Goal: Task Accomplishment & Management: Manage account settings

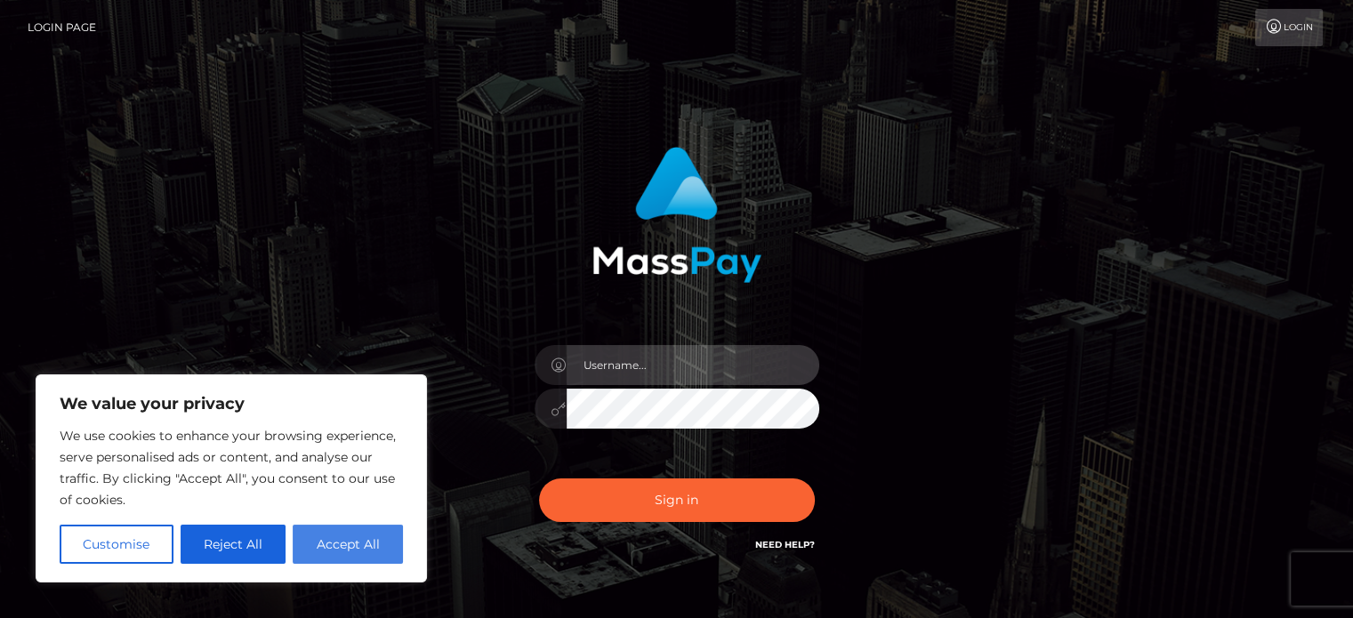
click at [650, 373] on input "text" at bounding box center [693, 365] width 253 height 40
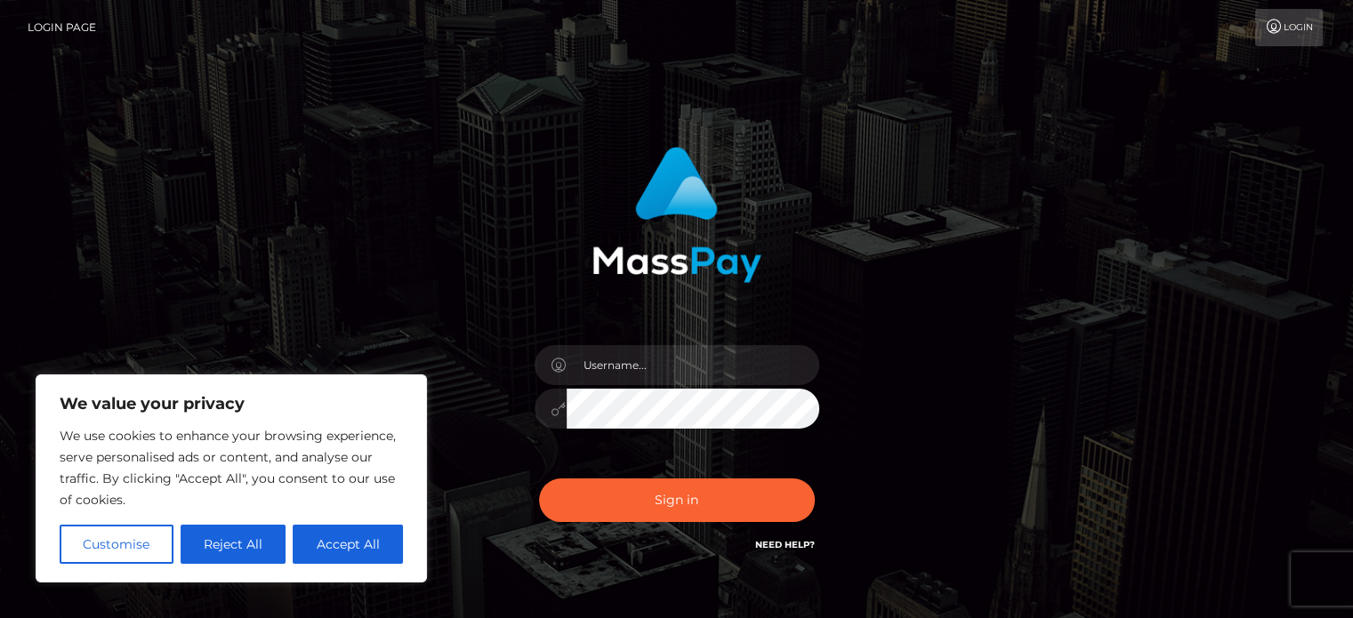
click at [338, 545] on button "Accept All" at bounding box center [348, 544] width 110 height 39
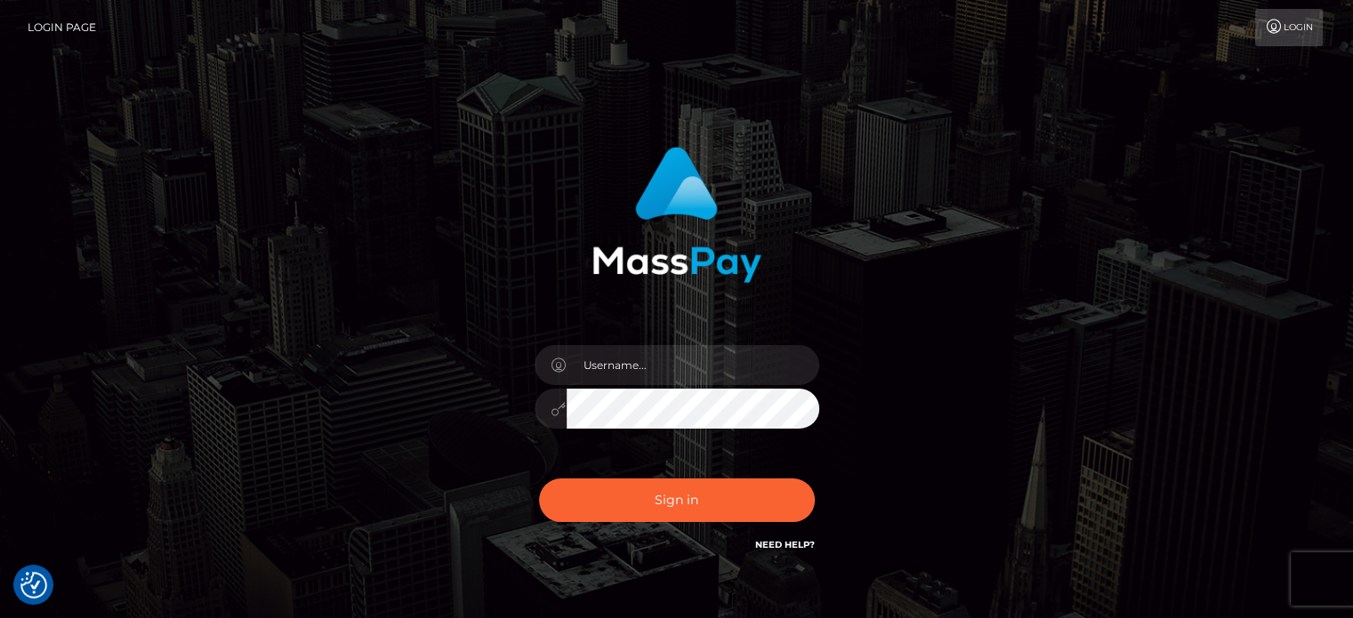
checkbox input "true"
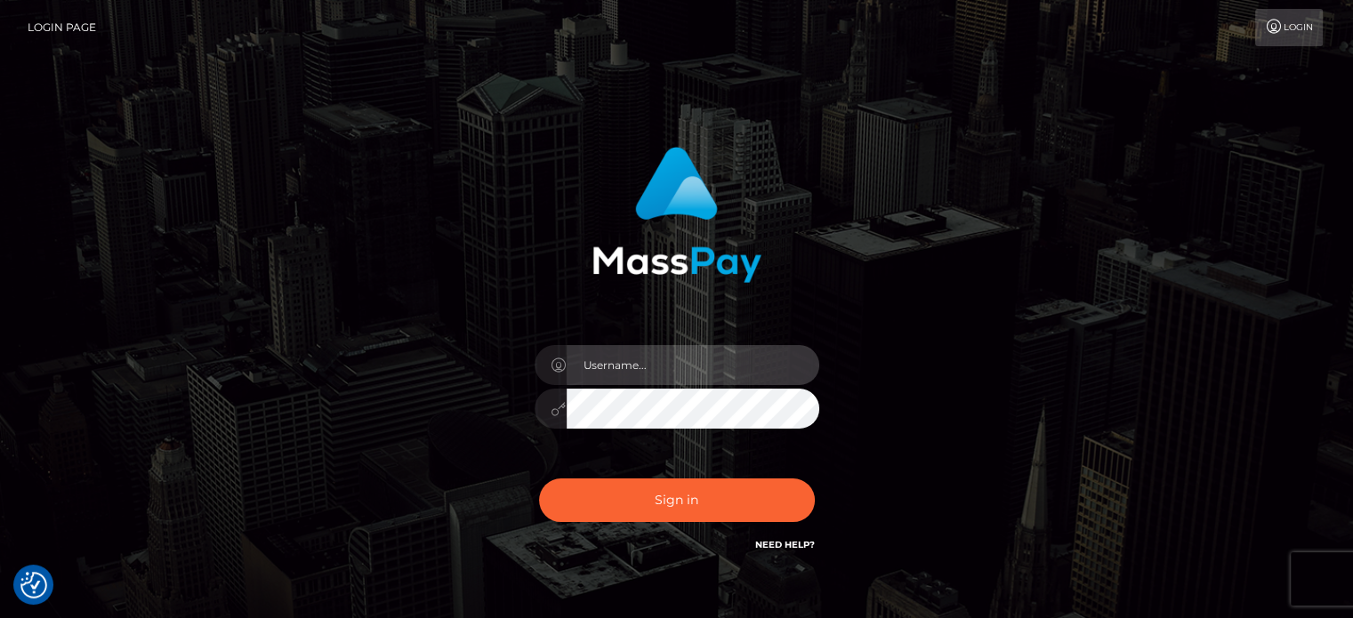
click at [639, 366] on input "text" at bounding box center [693, 365] width 253 height 40
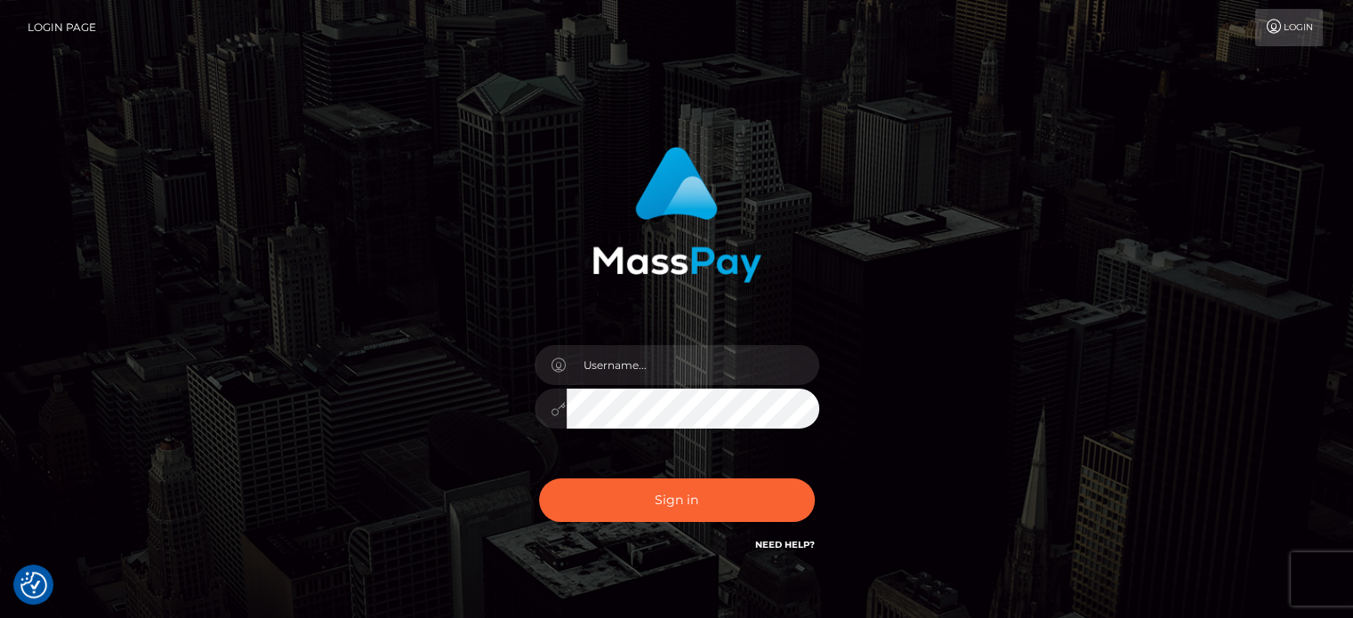
drag, startPoint x: 916, startPoint y: 332, endPoint x: 829, endPoint y: 387, distance: 103.2
click at [916, 332] on div at bounding box center [677, 359] width 494 height 453
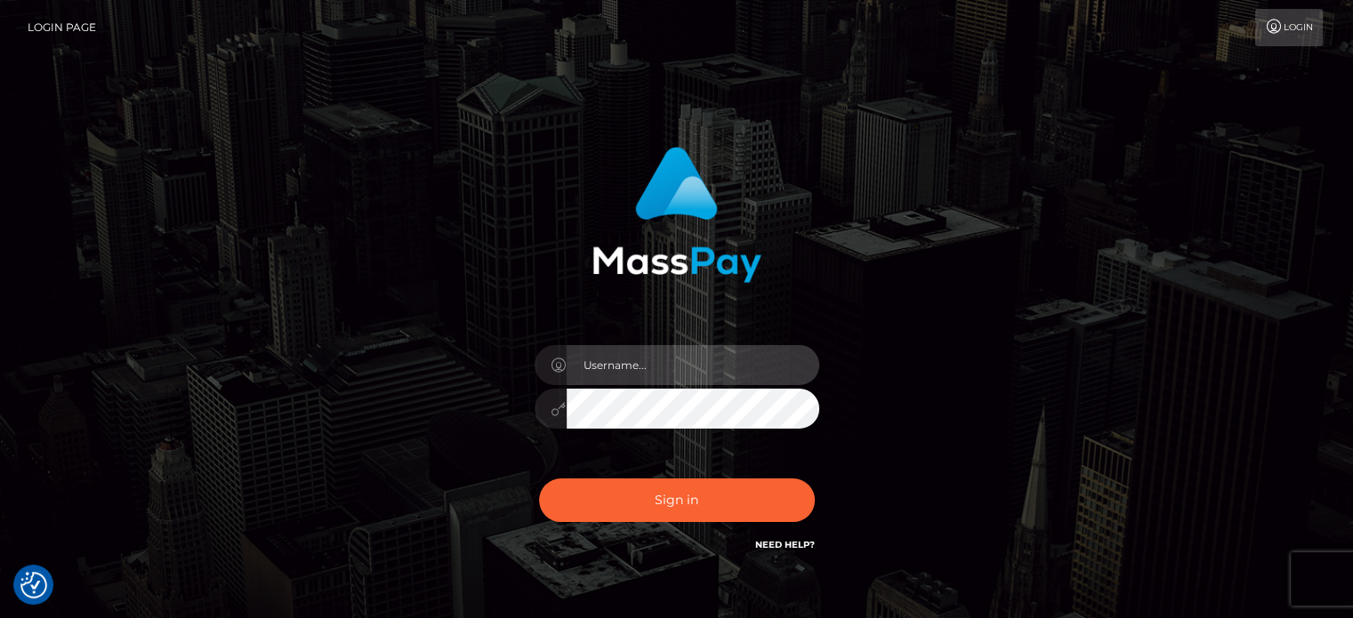
click at [643, 361] on input "text" at bounding box center [693, 365] width 253 height 40
type input "Misswatson6565@gmail.com"
click at [539, 479] on button "Sign in" at bounding box center [677, 501] width 276 height 44
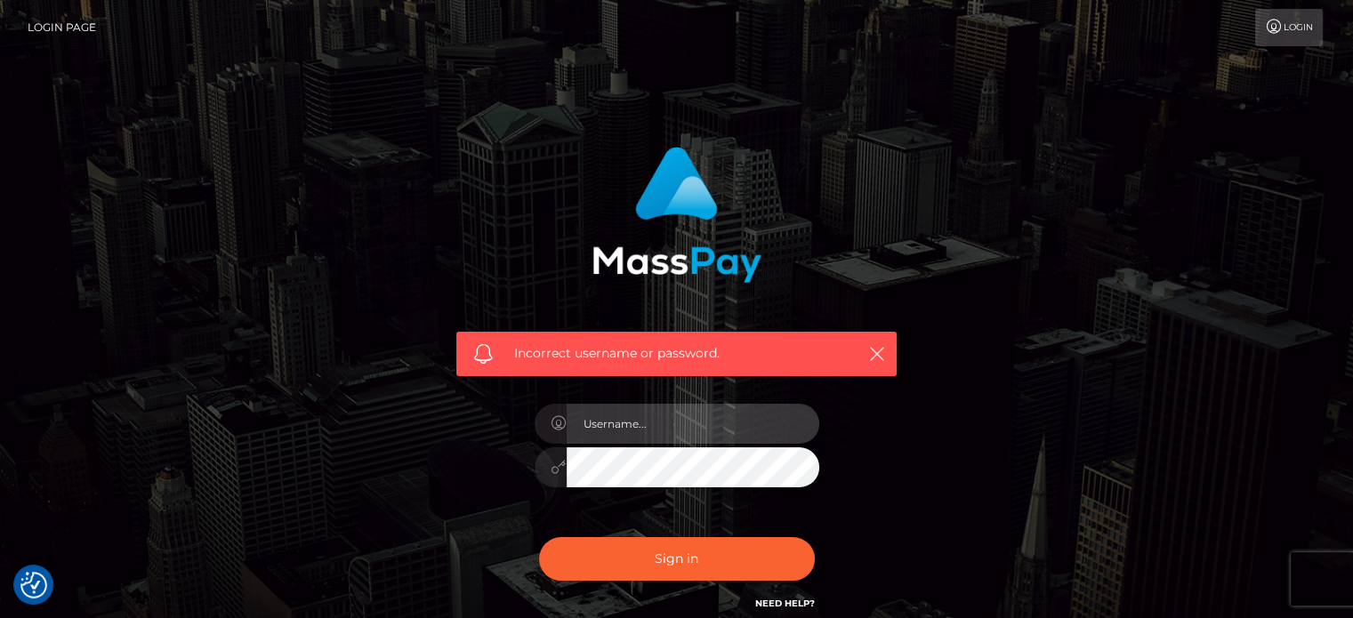
click at [652, 427] on input "text" at bounding box center [693, 424] width 253 height 40
type input "[EMAIL_ADDRESS][DOMAIN_NAME]"
click at [41, 362] on div "Incorrect username or password. [EMAIL_ADDRESS][DOMAIN_NAME]" at bounding box center [676, 389] width 1353 height 778
click at [539, 537] on button "Sign in" at bounding box center [677, 559] width 276 height 44
click at [658, 418] on input "text" at bounding box center [693, 424] width 253 height 40
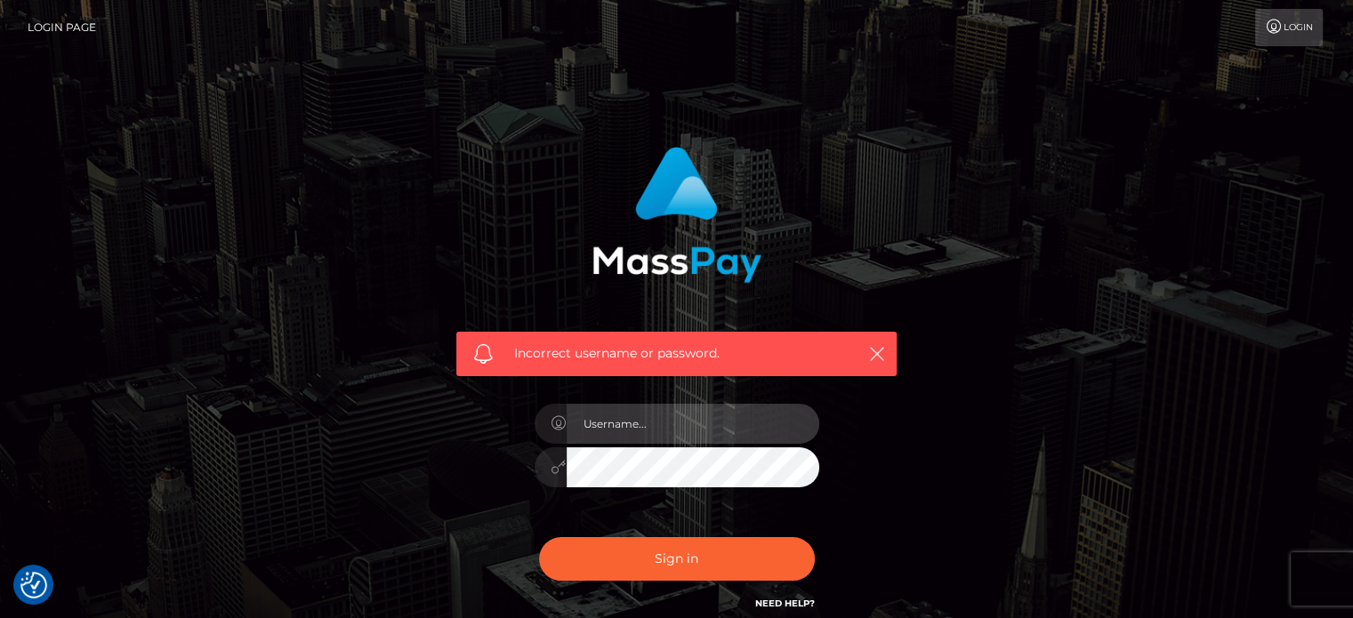
type input "[EMAIL_ADDRESS][DOMAIN_NAME]"
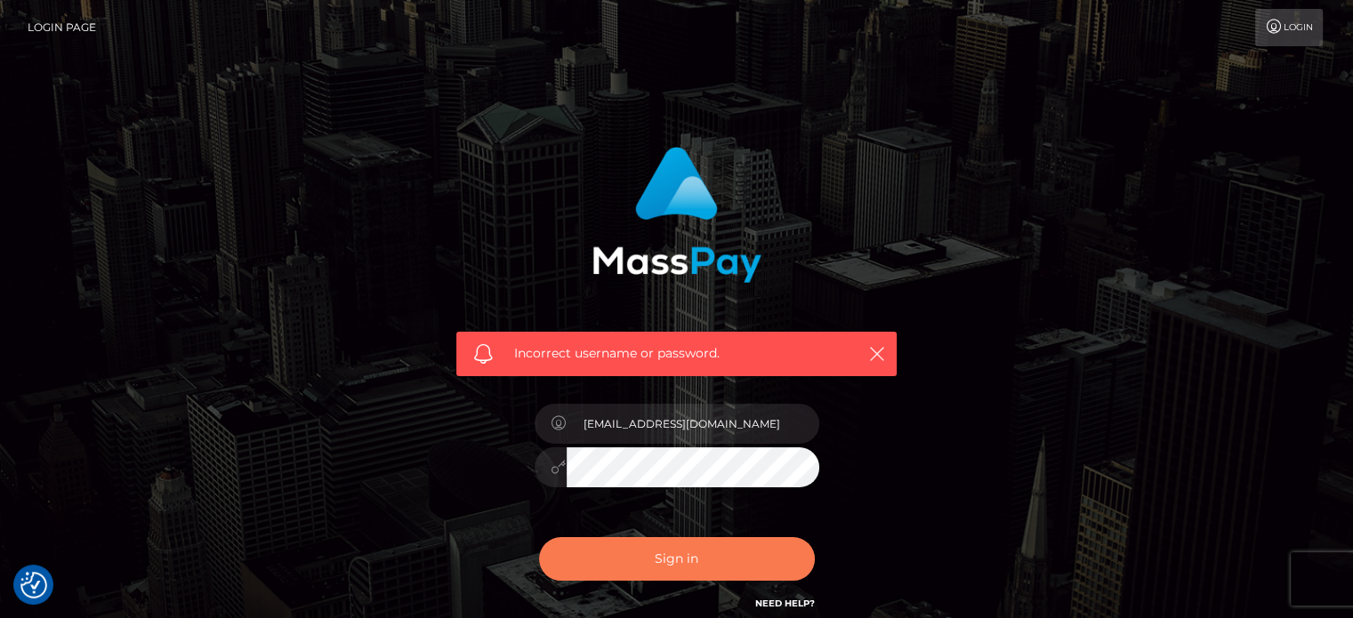
click at [711, 560] on button "Sign in" at bounding box center [677, 559] width 276 height 44
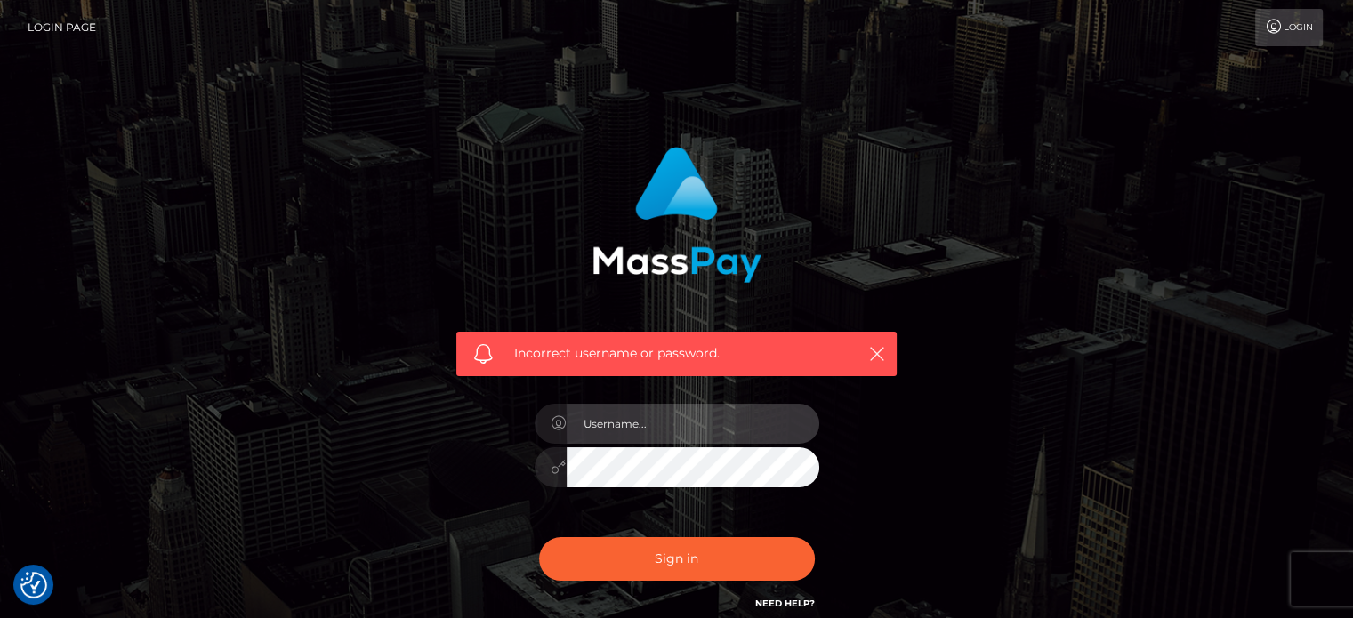
click at [682, 430] on input "text" at bounding box center [693, 424] width 253 height 40
type input "[EMAIL_ADDRESS][DOMAIN_NAME]"
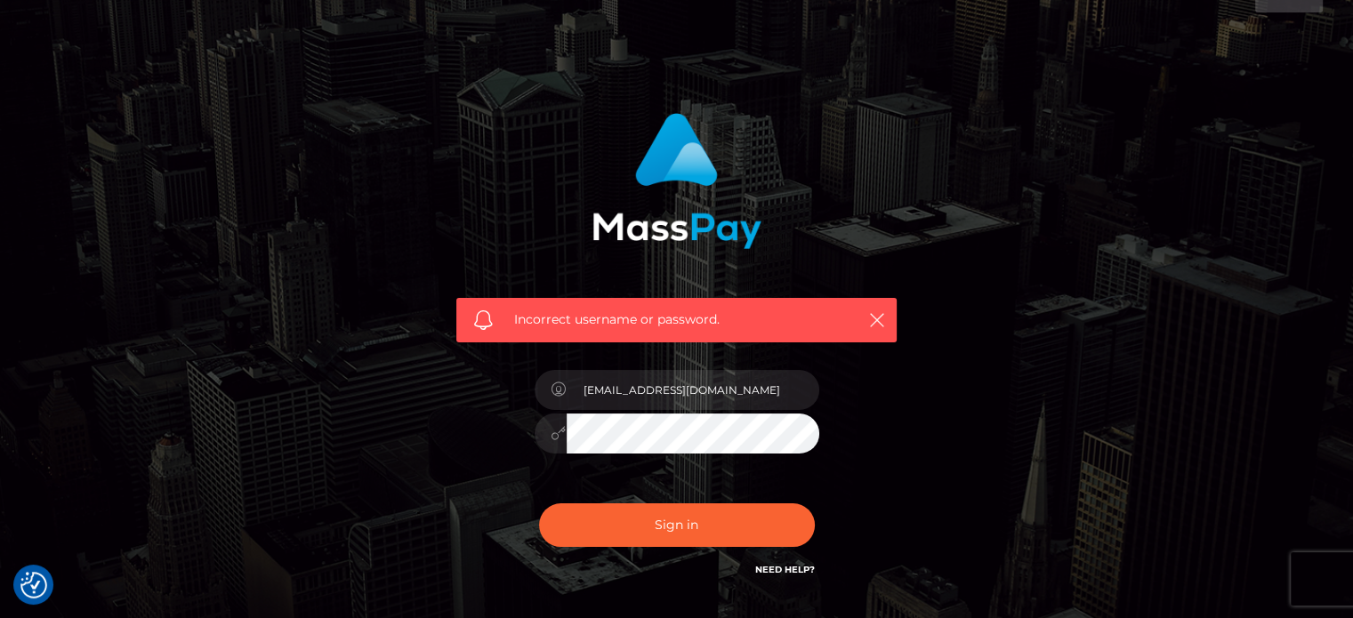
scroll to position [159, 0]
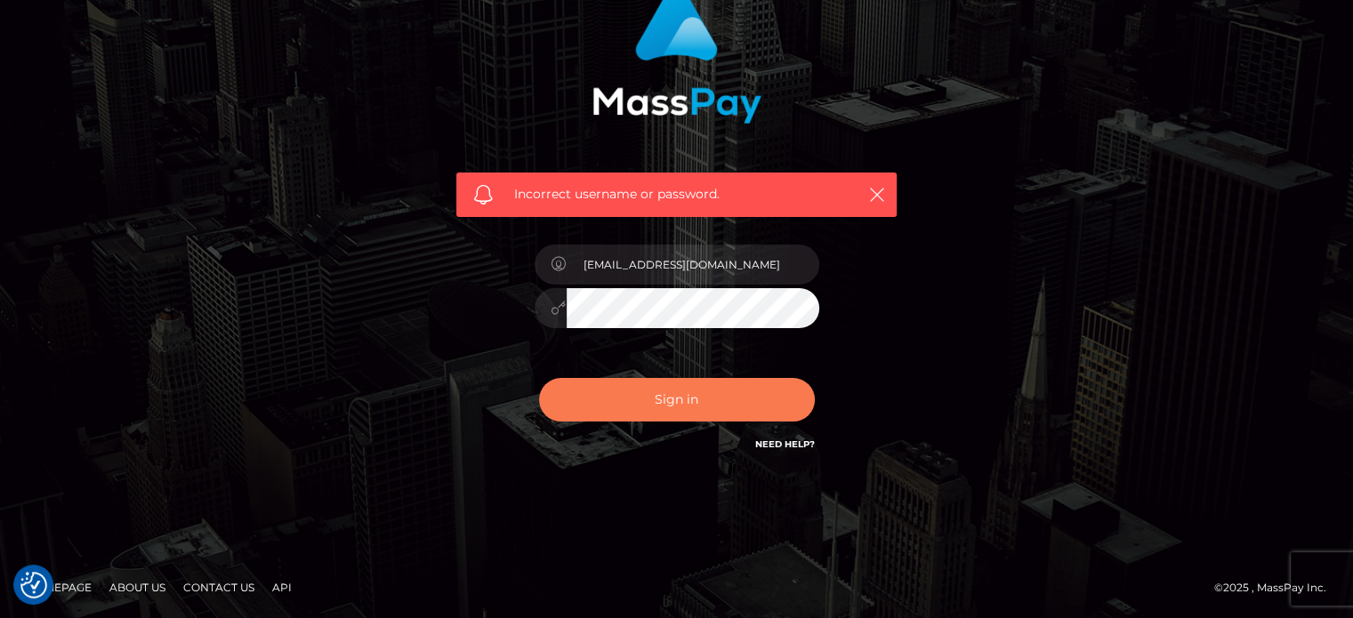
click at [687, 398] on button "Sign in" at bounding box center [677, 400] width 276 height 44
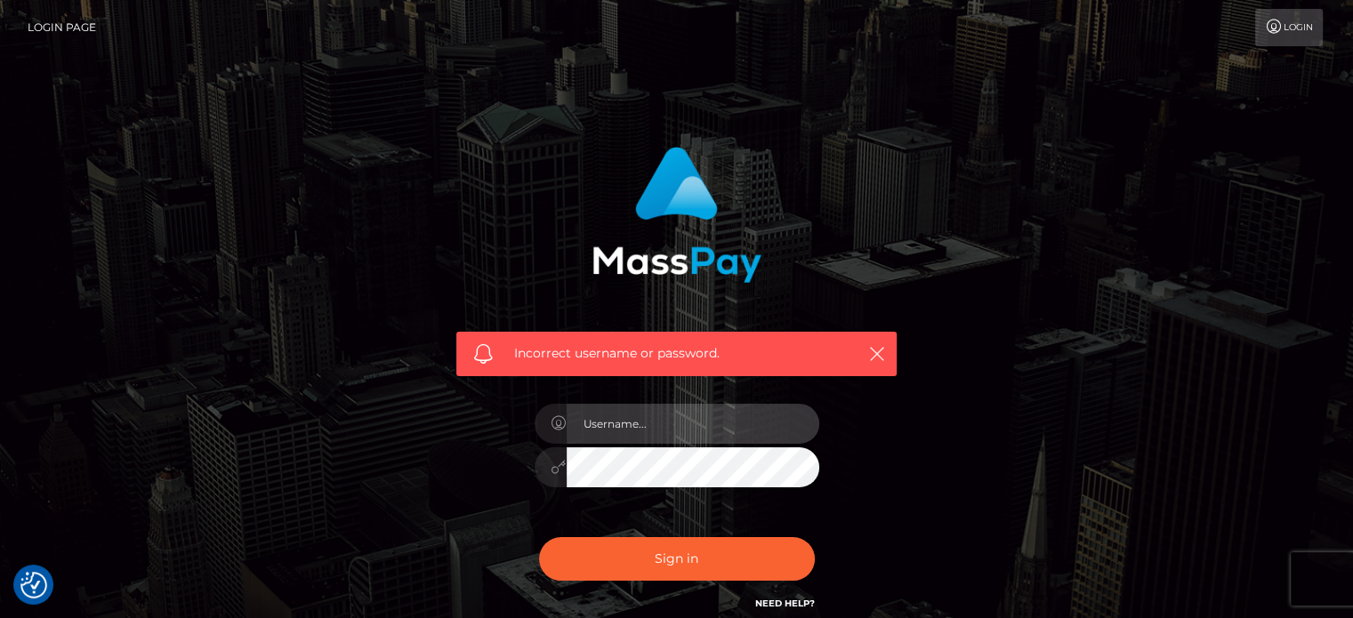
click at [664, 413] on input "text" at bounding box center [693, 424] width 253 height 40
type input "[EMAIL_ADDRESS][DOMAIN_NAME]"
click at [539, 537] on button "Sign in" at bounding box center [677, 559] width 276 height 44
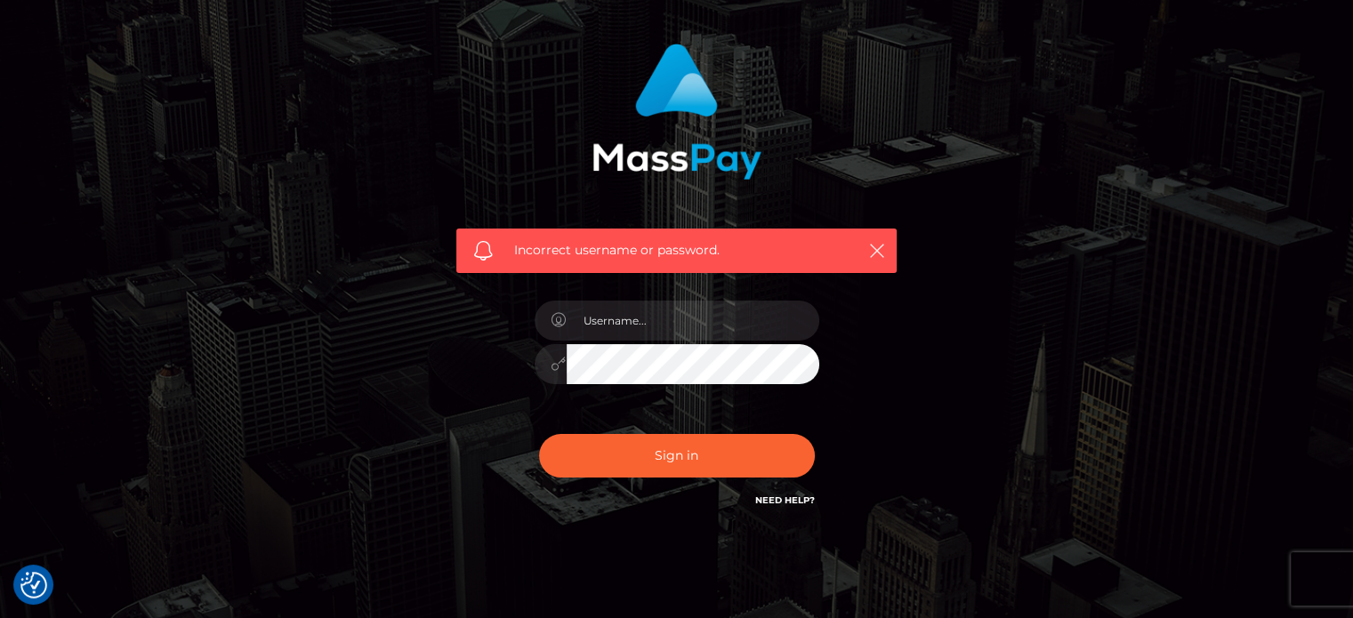
scroll to position [159, 0]
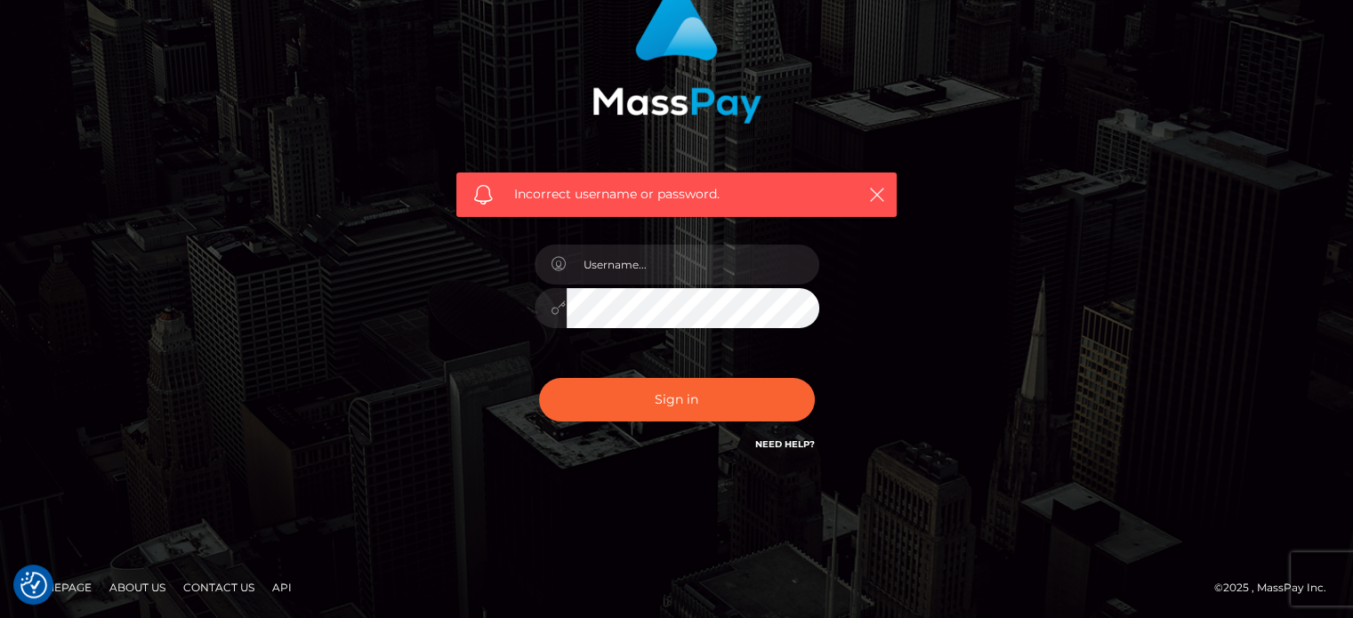
click at [779, 447] on link "Need Help?" at bounding box center [785, 445] width 60 height 12
click at [71, 419] on div "Incorrect username or password." at bounding box center [676, 230] width 1353 height 778
click at [224, 587] on link "Contact Us" at bounding box center [218, 588] width 85 height 28
click at [627, 248] on input "text" at bounding box center [693, 265] width 253 height 40
click at [628, 252] on input "text" at bounding box center [693, 265] width 253 height 40
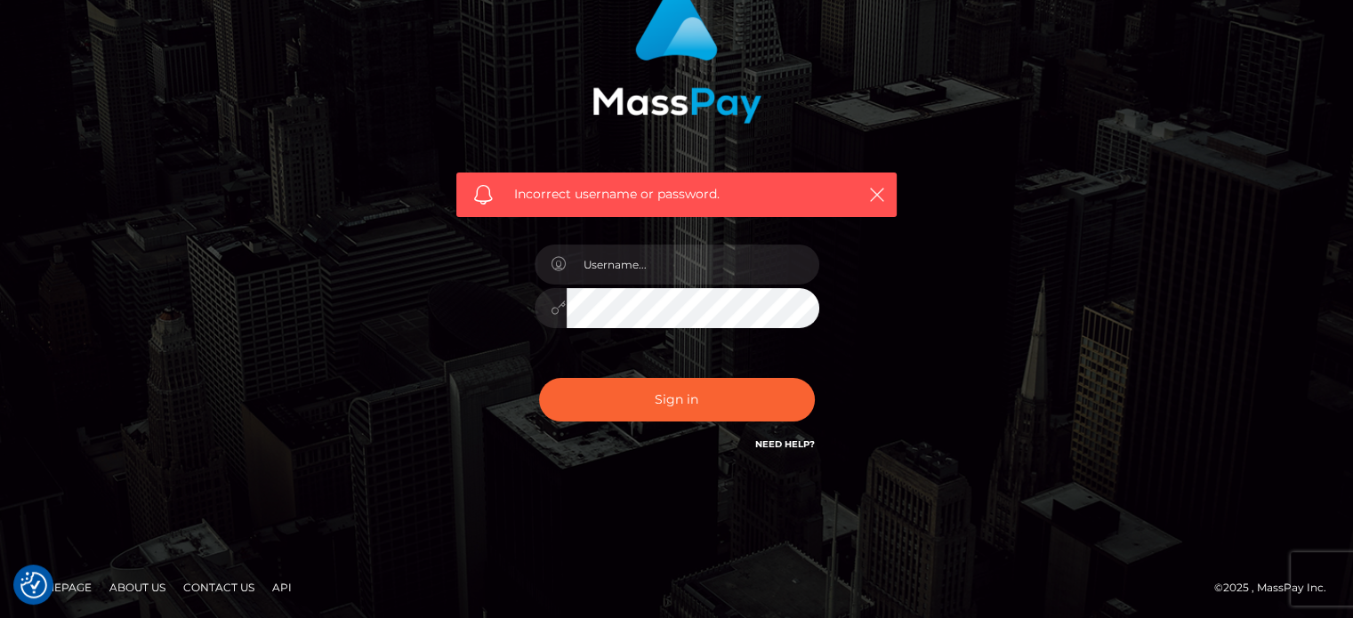
click at [80, 590] on link "Homepage" at bounding box center [59, 588] width 79 height 28
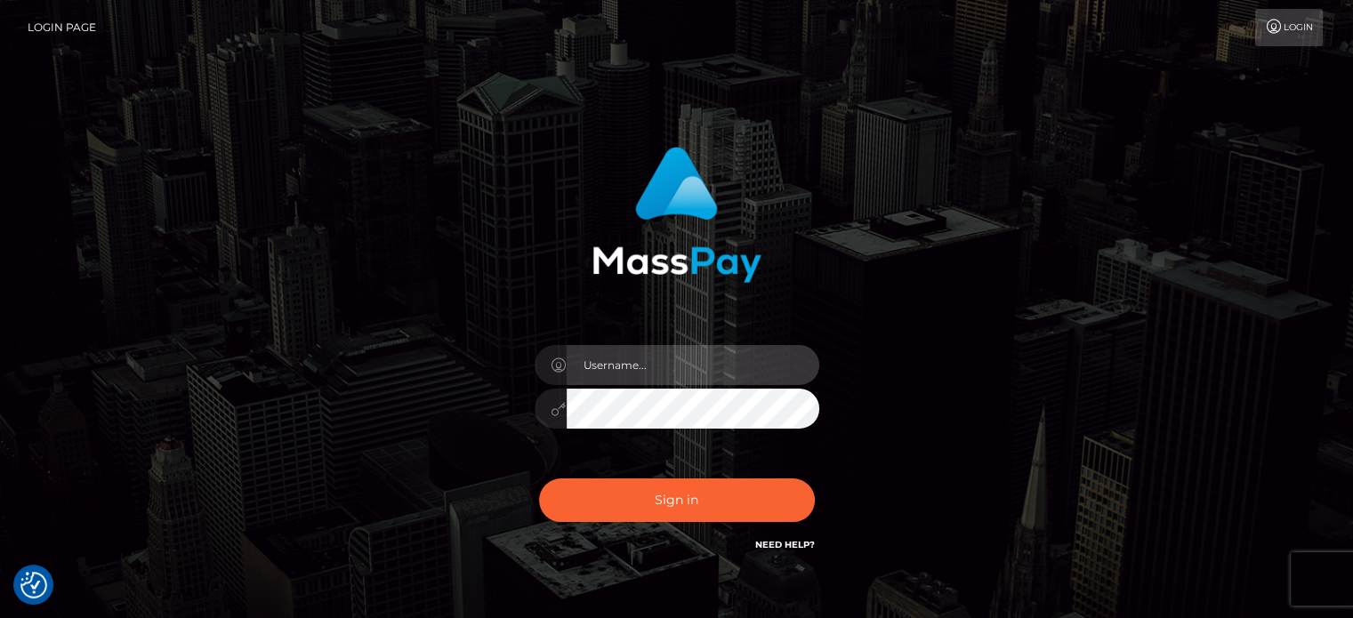
click at [642, 376] on input "text" at bounding box center [693, 365] width 253 height 40
type input "[EMAIL_ADDRESS][DOMAIN_NAME]"
click at [539, 479] on button "Sign in" at bounding box center [677, 501] width 276 height 44
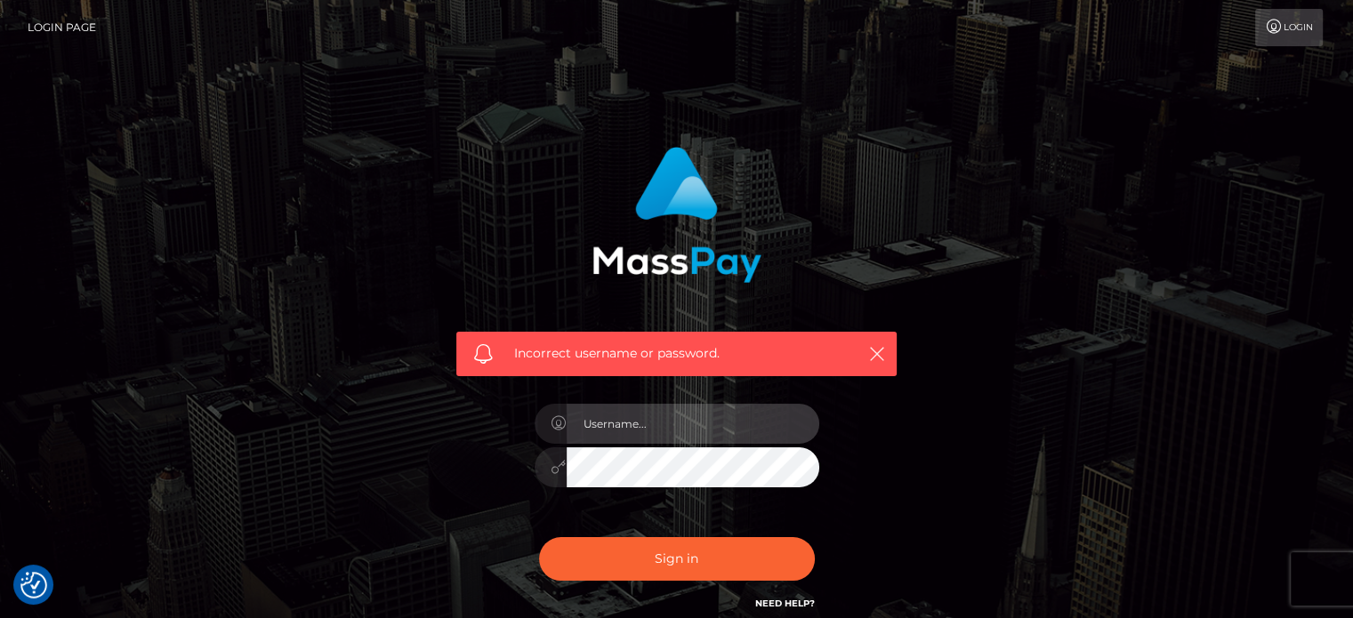
click at [688, 430] on input "text" at bounding box center [693, 424] width 253 height 40
drag, startPoint x: 458, startPoint y: 507, endPoint x: 531, endPoint y: 472, distance: 80.8
click at [458, 506] on div "Incorrect username or password." at bounding box center [676, 380] width 467 height 494
click at [662, 424] on input "text" at bounding box center [693, 424] width 253 height 40
type input "[EMAIL_ADDRESS][DOMAIN_NAME]"
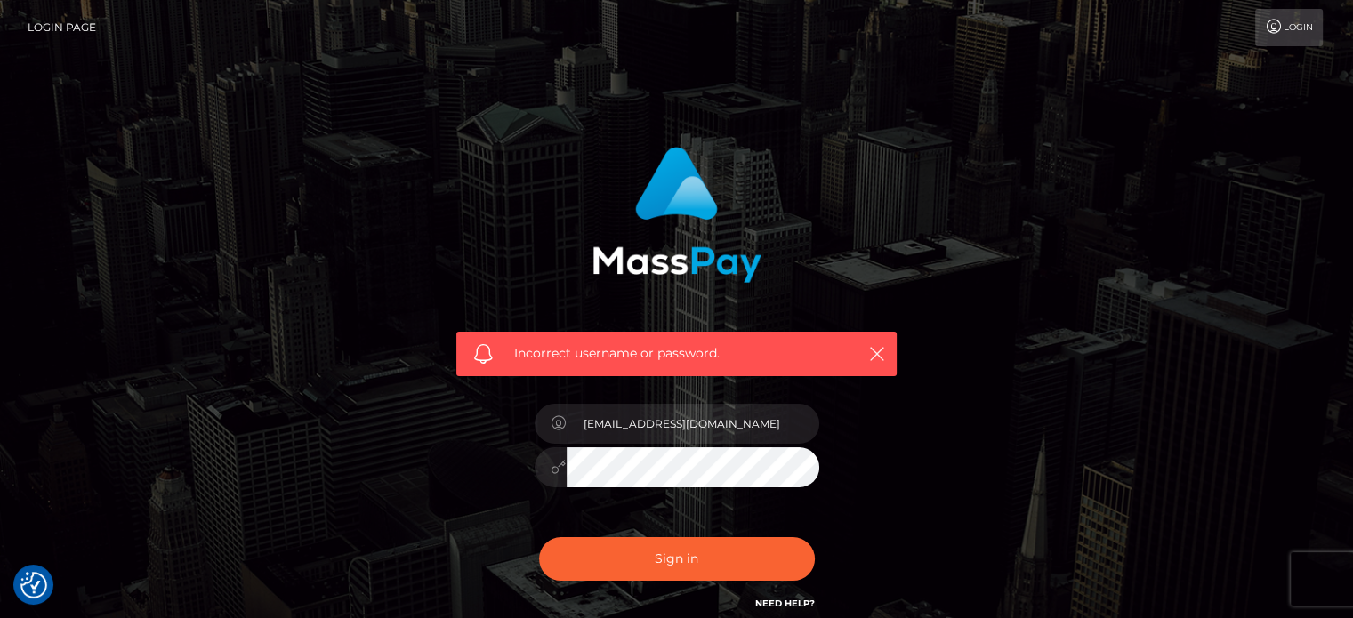
click at [539, 537] on button "Sign in" at bounding box center [677, 559] width 276 height 44
click at [766, 600] on link "Need Help?" at bounding box center [785, 604] width 60 height 12
click at [793, 607] on link "Need Help?" at bounding box center [785, 604] width 60 height 12
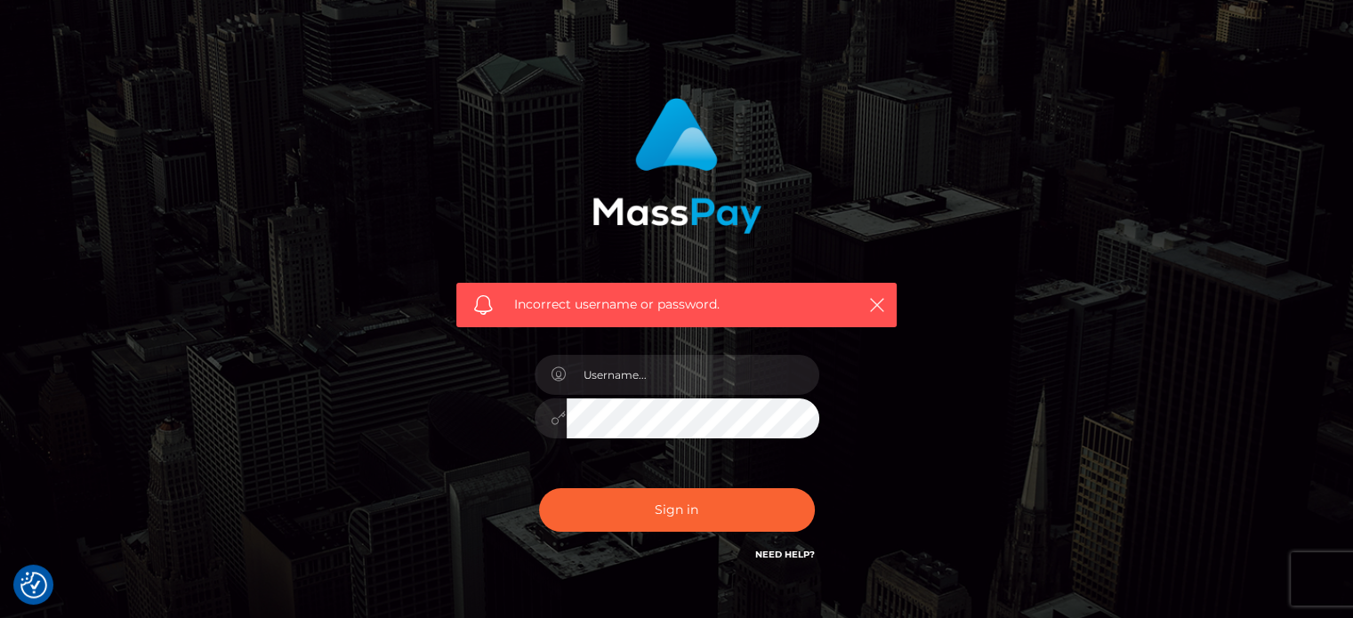
scroll to position [159, 0]
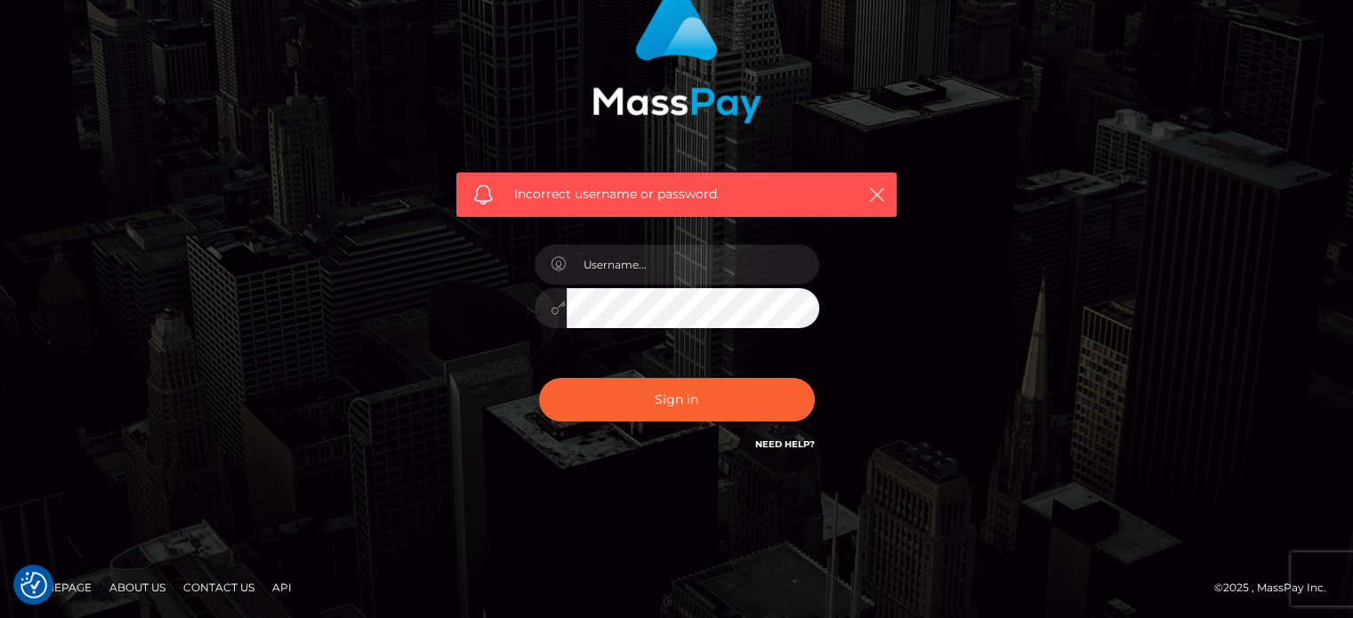
click at [782, 449] on link "Need Help?" at bounding box center [785, 445] width 60 height 12
click at [794, 445] on link "Need Help?" at bounding box center [785, 445] width 60 height 12
click at [129, 584] on link "About Us" at bounding box center [137, 588] width 70 height 28
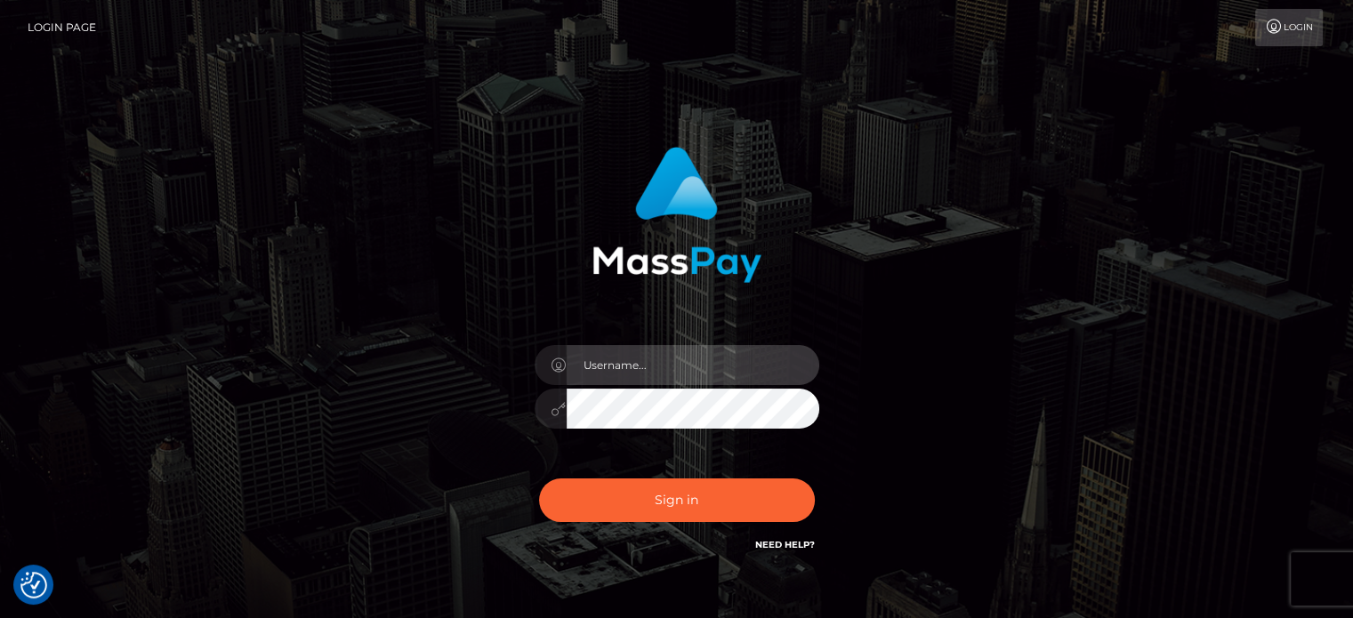
click at [635, 366] on input "text" at bounding box center [693, 365] width 253 height 40
type input "[EMAIL_ADDRESS][DOMAIN_NAME]"
click at [539, 479] on button "Sign in" at bounding box center [677, 501] width 276 height 44
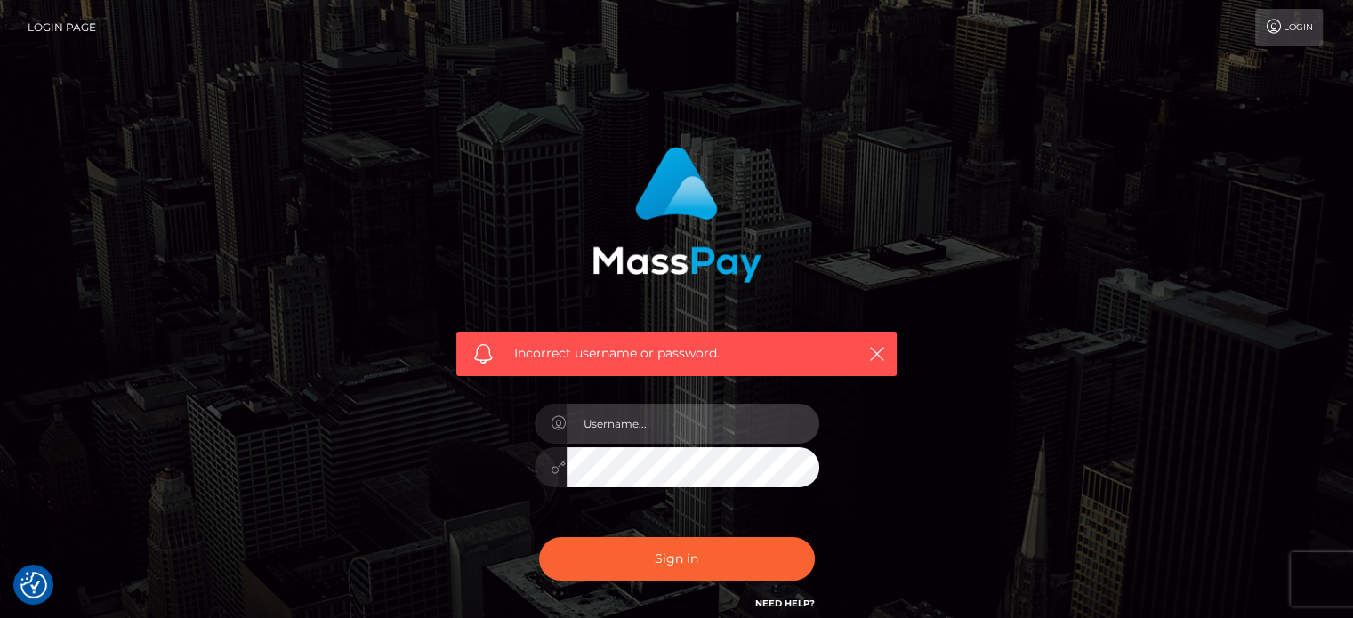
click at [679, 411] on input "text" at bounding box center [693, 424] width 253 height 40
type input "[EMAIL_ADDRESS][DOMAIN_NAME]"
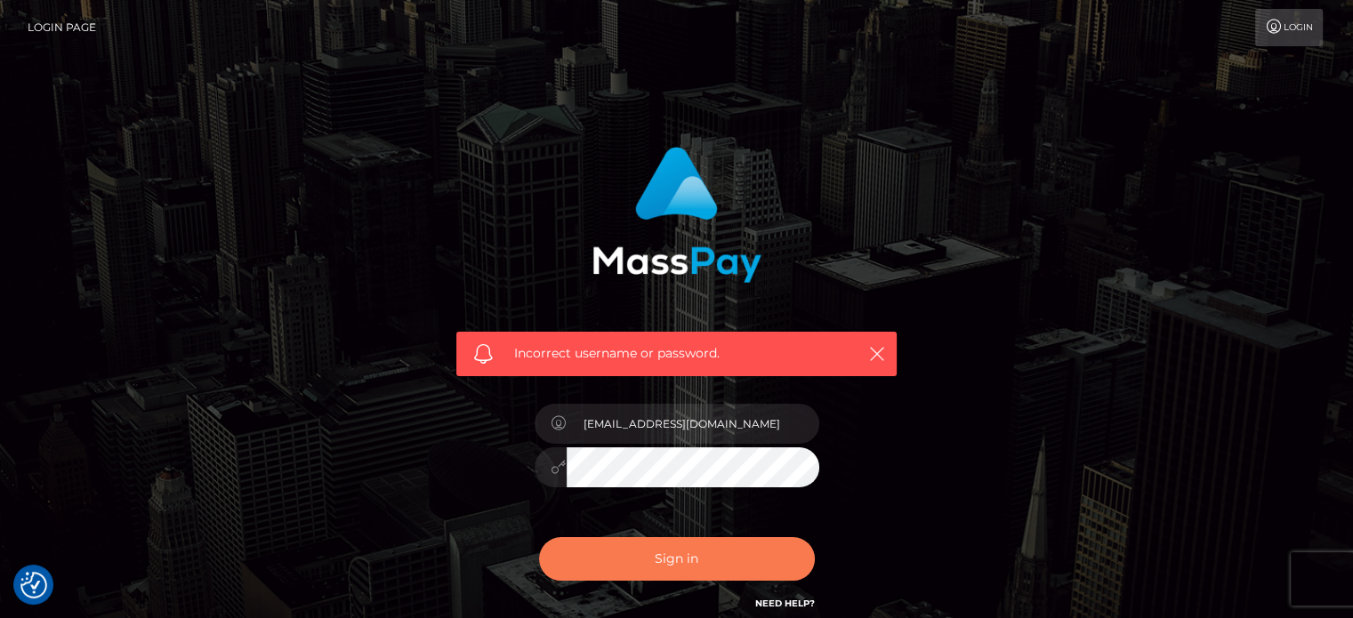
click at [769, 558] on button "Sign in" at bounding box center [677, 559] width 276 height 44
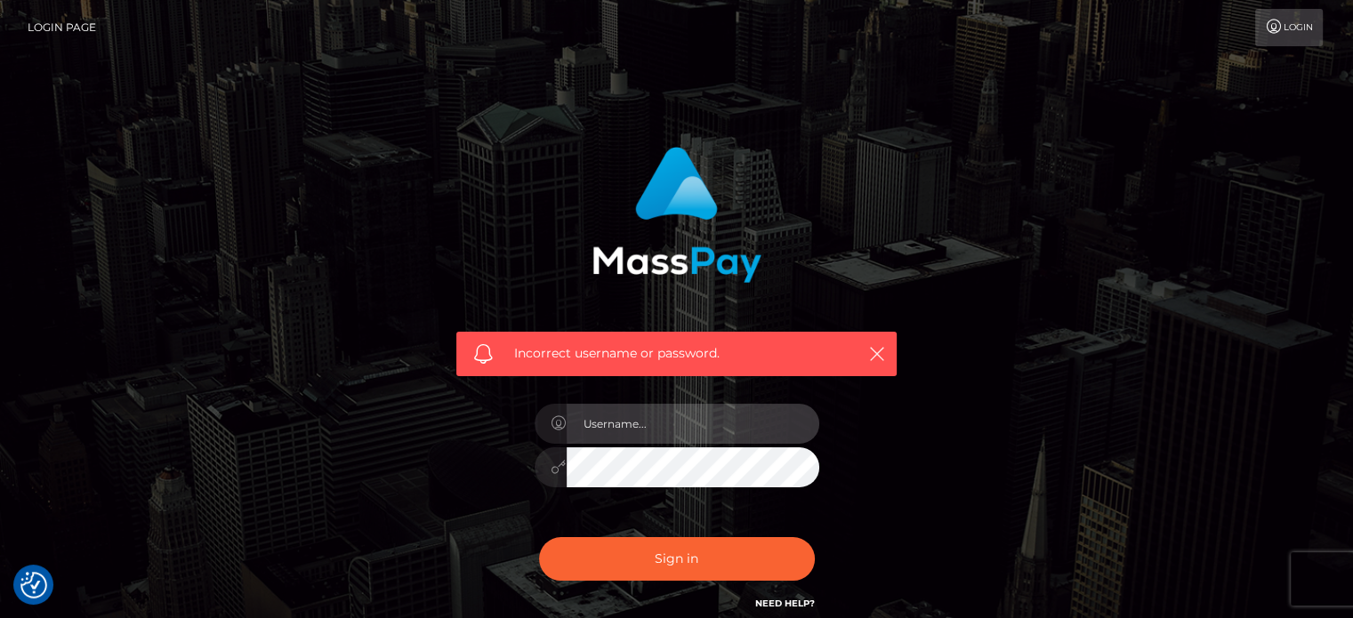
click at [681, 431] on input "text" at bounding box center [693, 424] width 253 height 40
type input "Misswatson6565@gmail.com"
click at [539, 537] on button "Sign in" at bounding box center [677, 559] width 276 height 44
click at [618, 428] on input "text" at bounding box center [693, 424] width 253 height 40
type input "Misswatson6565@gmail.com"
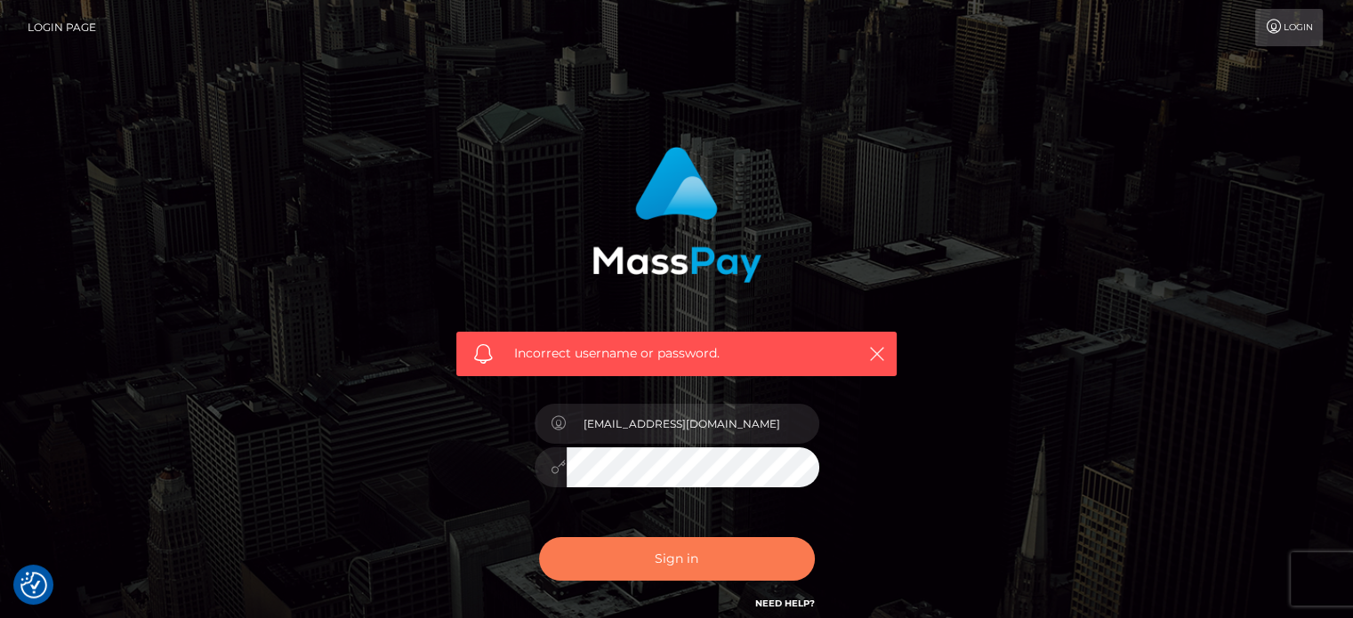
click at [706, 543] on button "Sign in" at bounding box center [677, 559] width 276 height 44
